Goal: Find specific page/section: Find specific page/section

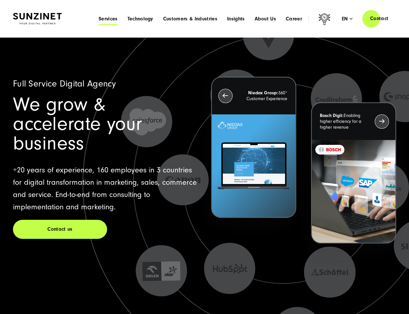
click at [106, 22] on span "Services" at bounding box center [108, 19] width 19 height 6
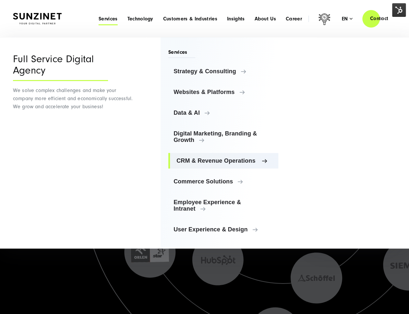
click at [190, 164] on link "CRM & Revenue Operations" at bounding box center [223, 161] width 110 height 16
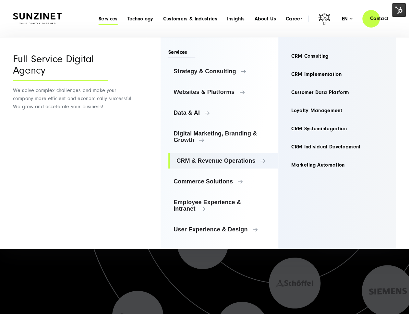
click at [131, 15] on li "Technology Menu Tailored Technology Solutions With our technology stack, we hav…" at bounding box center [140, 18] width 36 height 7
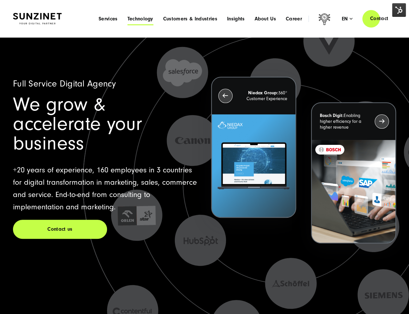
click at [136, 21] on span "Technology" at bounding box center [140, 19] width 26 height 6
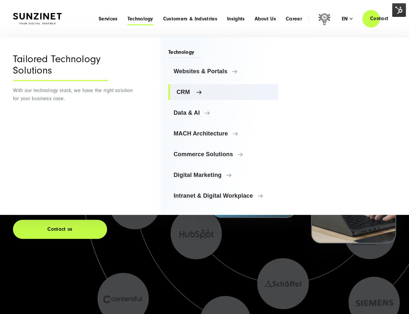
click at [183, 94] on span "CRM" at bounding box center [225, 92] width 97 height 6
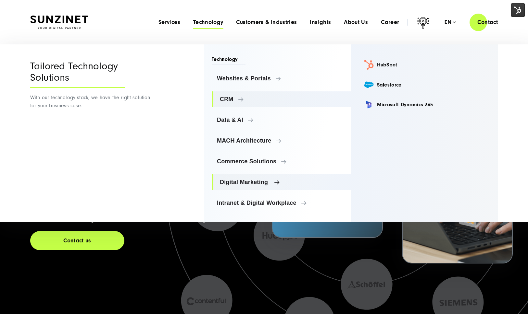
click at [232, 185] on span "Digital Marketing" at bounding box center [283, 182] width 126 height 6
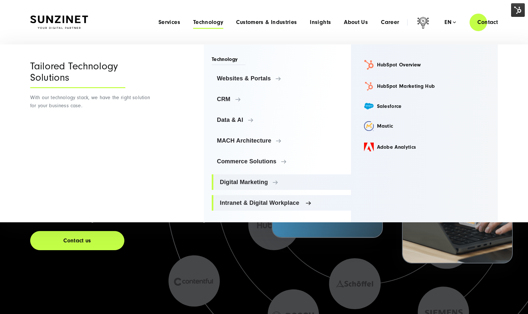
click at [224, 205] on span "Intranet & Digital Workplace" at bounding box center [283, 203] width 126 height 6
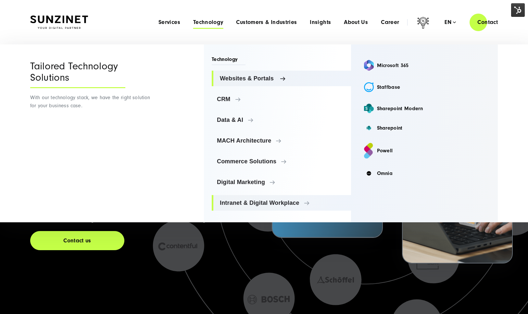
click at [230, 77] on span "Websites & Portals" at bounding box center [283, 78] width 126 height 6
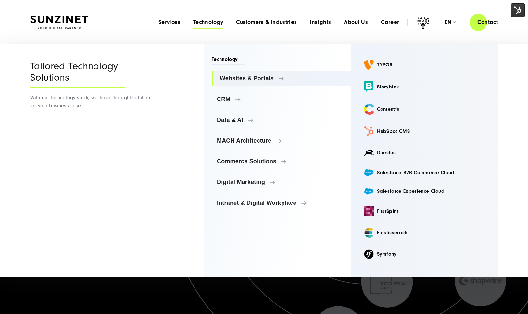
click at [351, 2] on header "Smart Search AI Here you can ask a specific question about our agency and our s…" at bounding box center [264, 22] width 528 height 44
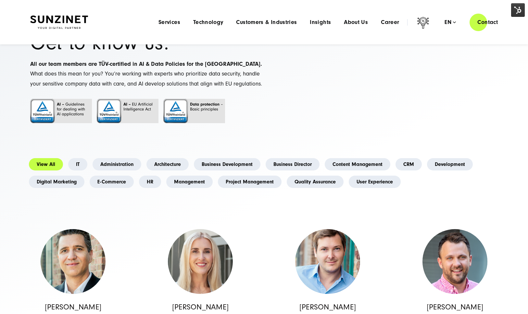
scroll to position [38, 0]
click at [299, 171] on link "Business Director" at bounding box center [292, 165] width 54 height 12
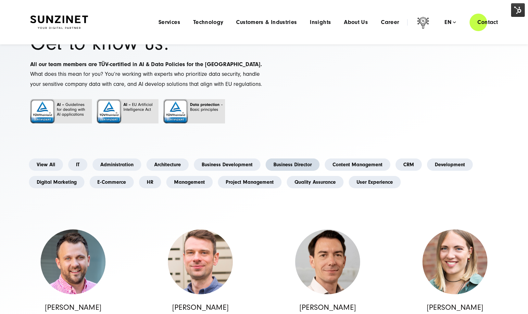
click at [299, 171] on link "Business Director" at bounding box center [292, 165] width 54 height 12
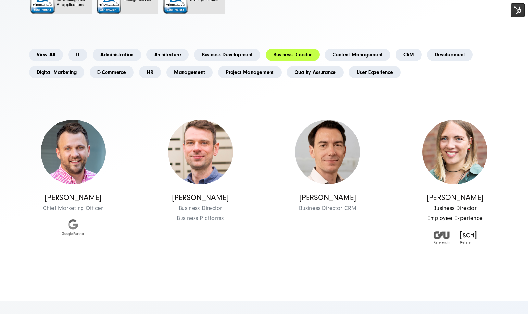
scroll to position [150, 0]
